Goal: Task Accomplishment & Management: Use online tool/utility

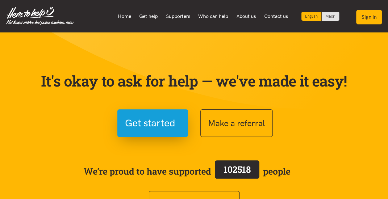
click at [368, 18] on button "Sign in" at bounding box center [370, 17] width 26 height 15
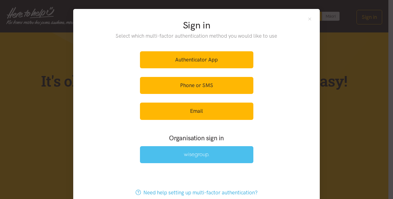
click at [188, 156] on img at bounding box center [196, 154] width 25 height 5
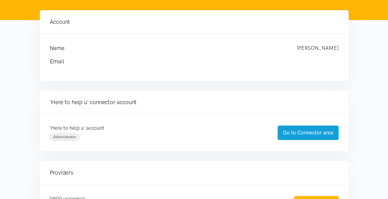
scroll to position [62, 0]
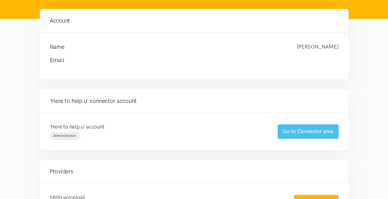
click at [311, 131] on link "Go to Connector area" at bounding box center [308, 131] width 61 height 15
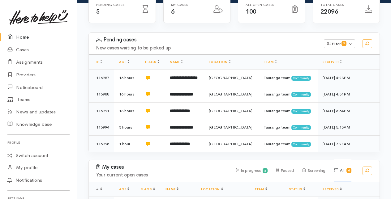
scroll to position [93, 0]
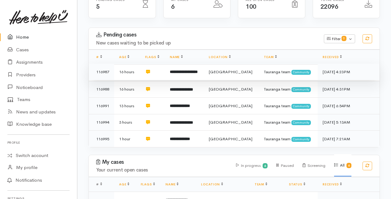
click at [190, 72] on b "**********" at bounding box center [184, 72] width 28 height 4
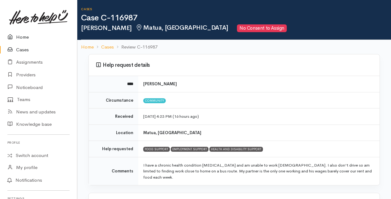
click at [22, 38] on link "Home" at bounding box center [38, 37] width 77 height 13
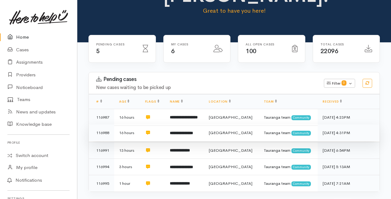
scroll to position [62, 0]
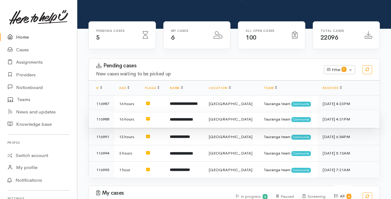
click at [193, 117] on b "**********" at bounding box center [181, 119] width 23 height 4
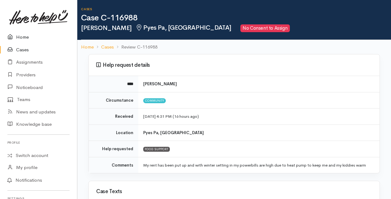
click at [20, 38] on link "Home" at bounding box center [38, 37] width 77 height 13
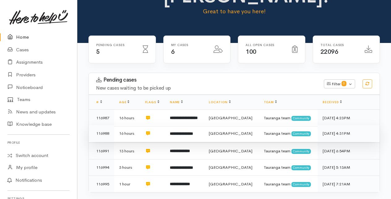
scroll to position [62, 0]
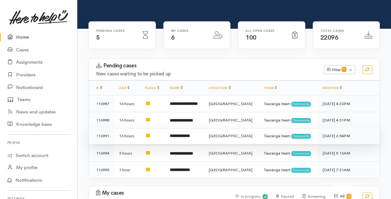
click at [186, 136] on b "**********" at bounding box center [180, 136] width 20 height 4
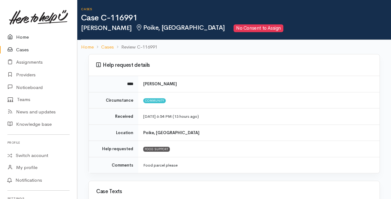
click at [25, 37] on link "Home" at bounding box center [38, 37] width 77 height 13
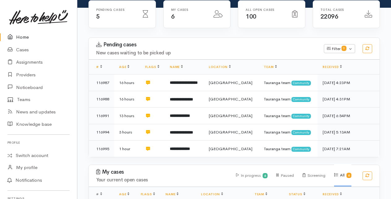
scroll to position [93, 0]
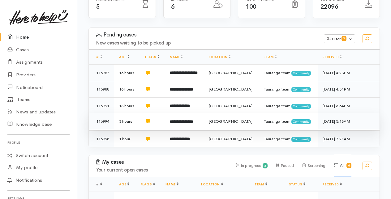
click at [182, 121] on b "**********" at bounding box center [181, 122] width 23 height 4
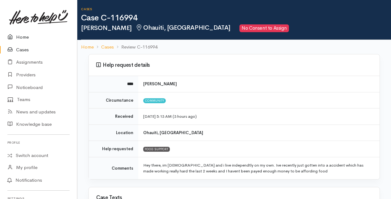
click at [25, 37] on link "Home" at bounding box center [38, 37] width 77 height 13
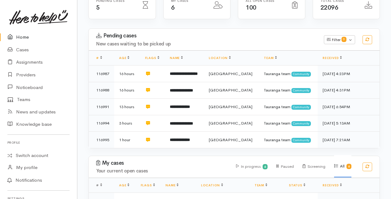
scroll to position [93, 0]
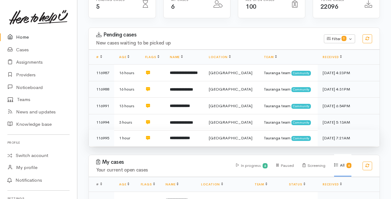
click at [183, 136] on b "**********" at bounding box center [180, 138] width 20 height 4
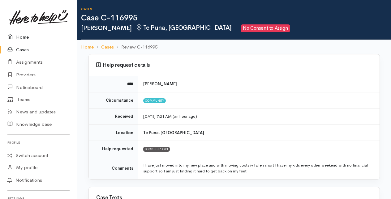
click at [22, 36] on link "Home" at bounding box center [38, 37] width 77 height 13
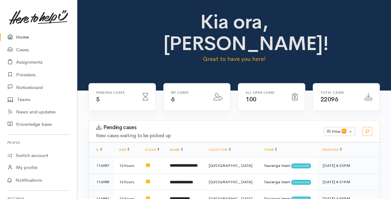
click at [20, 37] on link "Home" at bounding box center [38, 37] width 77 height 13
click at [22, 49] on link "Cases" at bounding box center [38, 50] width 77 height 13
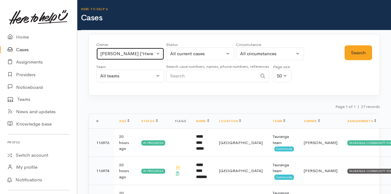
click at [158, 54] on button "Karli Morris ('Here to help u')" at bounding box center [130, 54] width 68 height 13
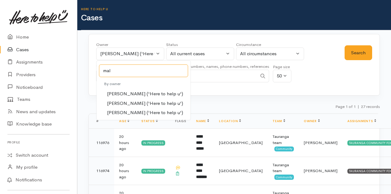
type input "mal"
click at [126, 105] on span "Malia Stowers ('Here to help u')" at bounding box center [145, 103] width 76 height 7
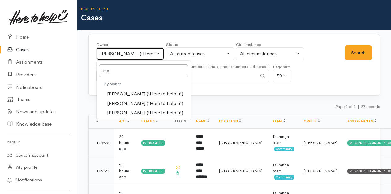
select select "1613"
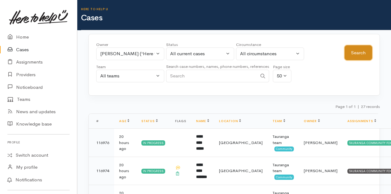
click at [351, 53] on button "Search" at bounding box center [357, 52] width 27 height 15
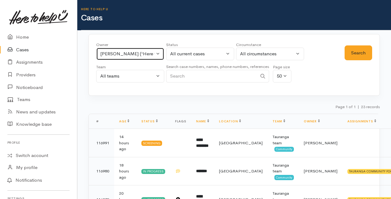
click at [158, 54] on button "Malia Stowers ('Here to help u')" at bounding box center [130, 54] width 68 height 13
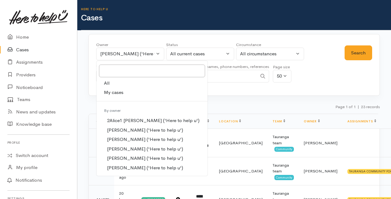
click at [115, 89] on span "My cases" at bounding box center [113, 92] width 19 height 7
select select "205"
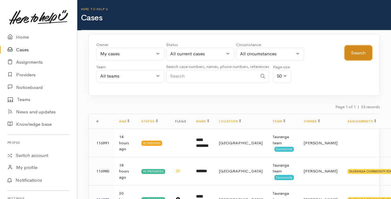
click at [351, 52] on button "Search" at bounding box center [357, 52] width 27 height 15
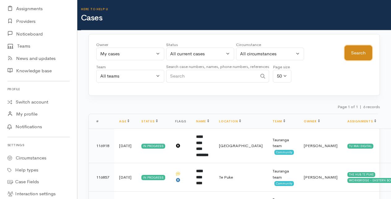
scroll to position [190, 0]
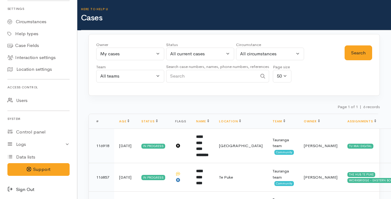
click at [18, 187] on link "Sign Out" at bounding box center [38, 189] width 77 height 13
